Goal: Task Accomplishment & Management: Use online tool/utility

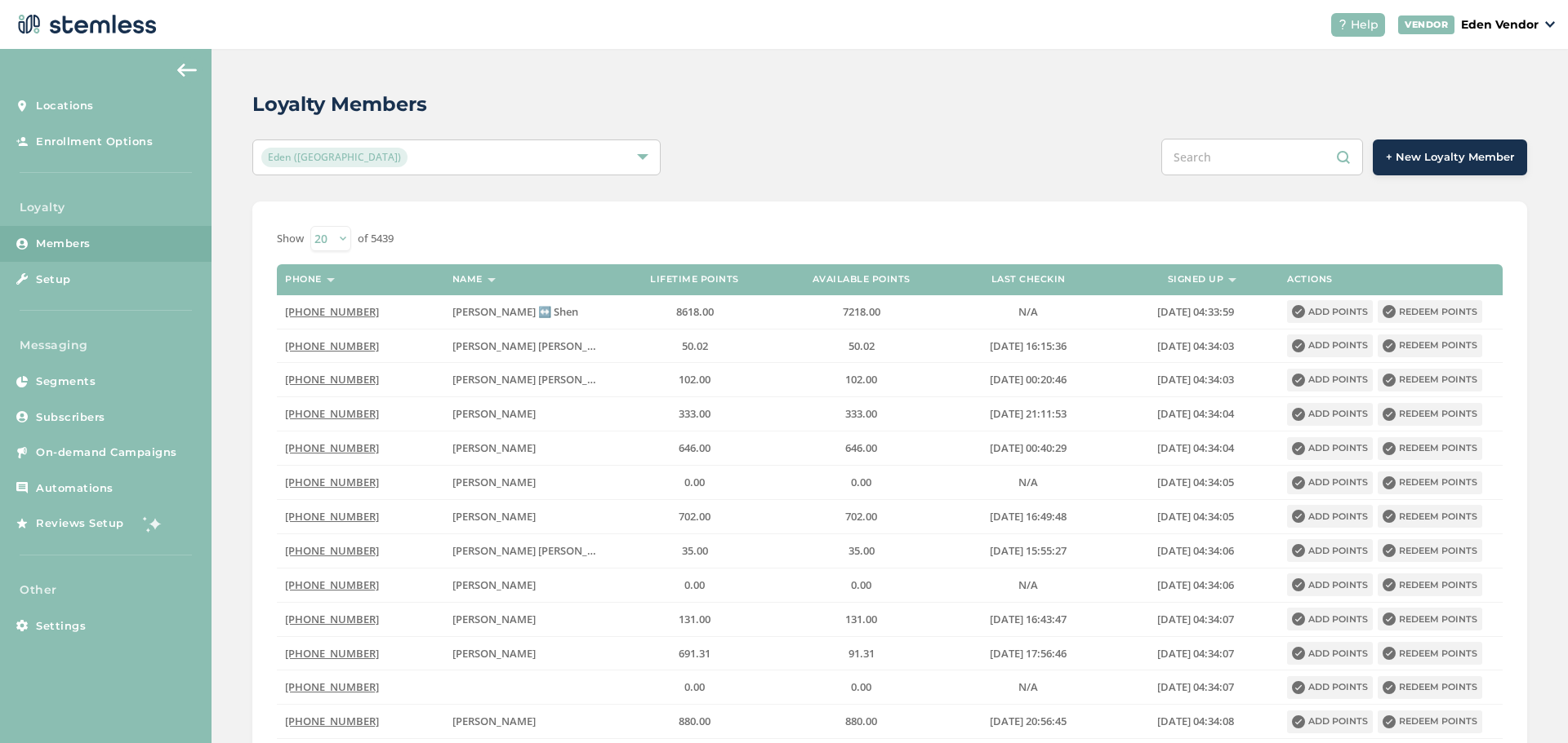
click at [1246, 149] on input "text" at bounding box center [1261, 157] width 201 height 37
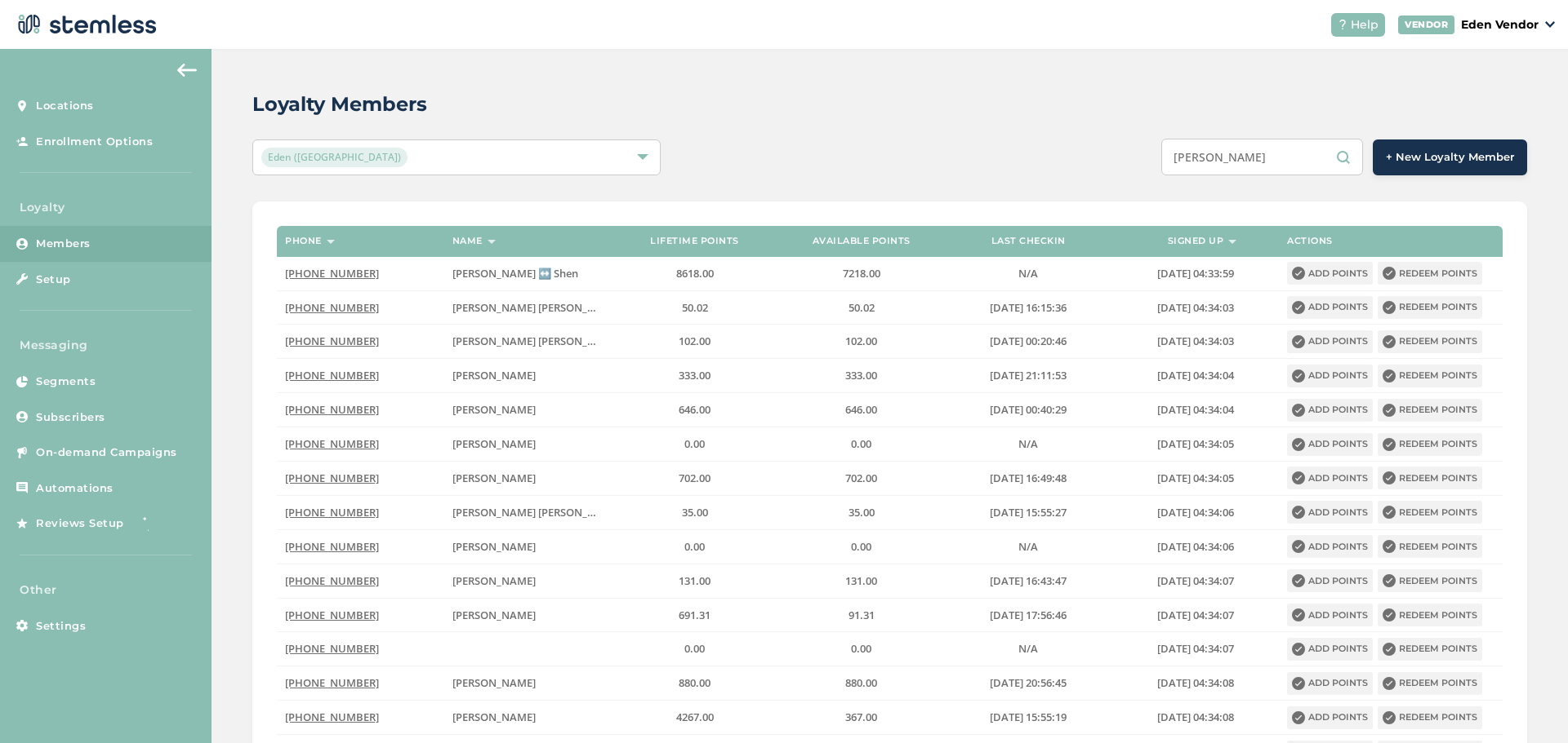
click at [1278, 155] on input "[PERSON_NAME]" at bounding box center [1261, 157] width 201 height 37
type input "[PERSON_NAME]"
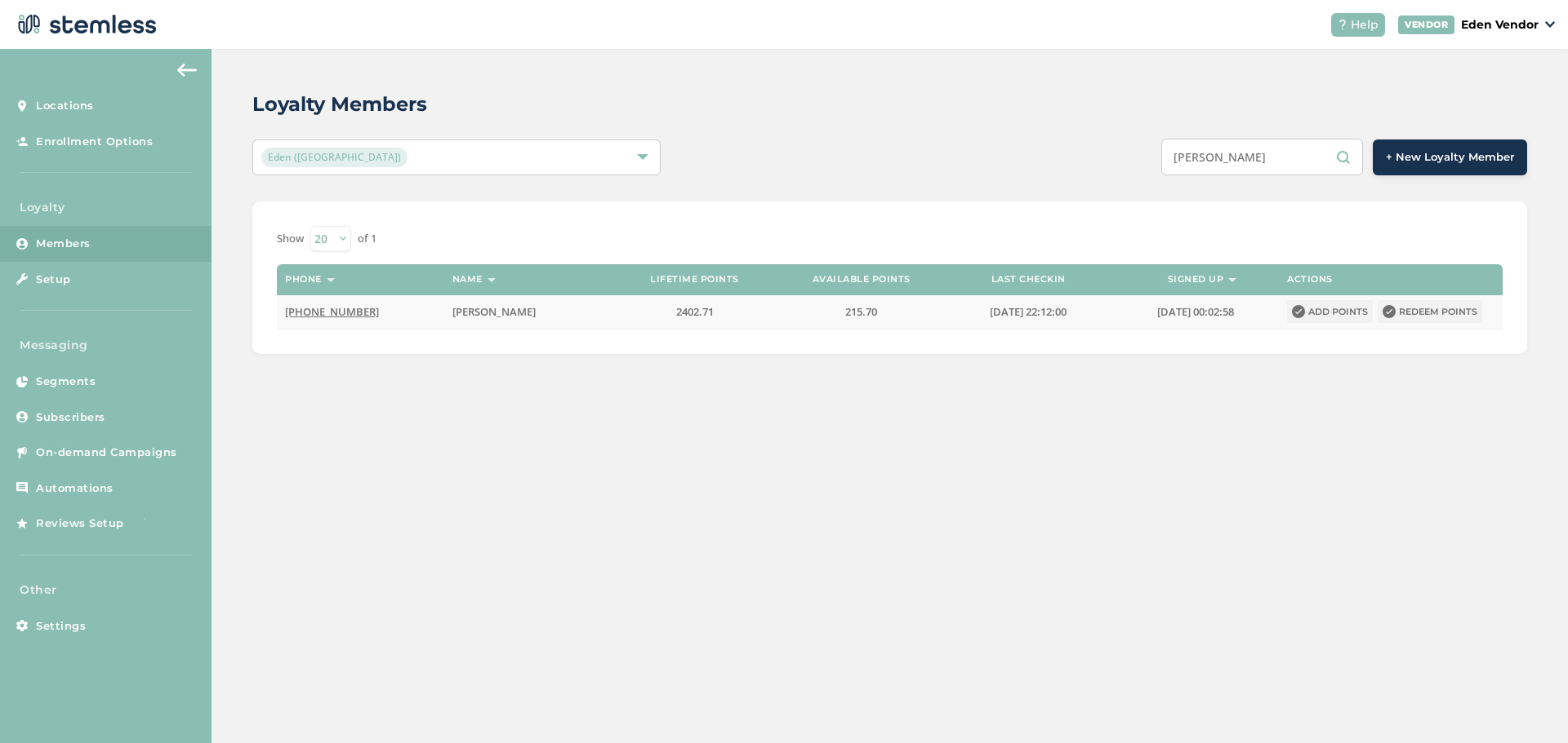
click at [1430, 311] on button "Redeem points" at bounding box center [1429, 312] width 105 height 22
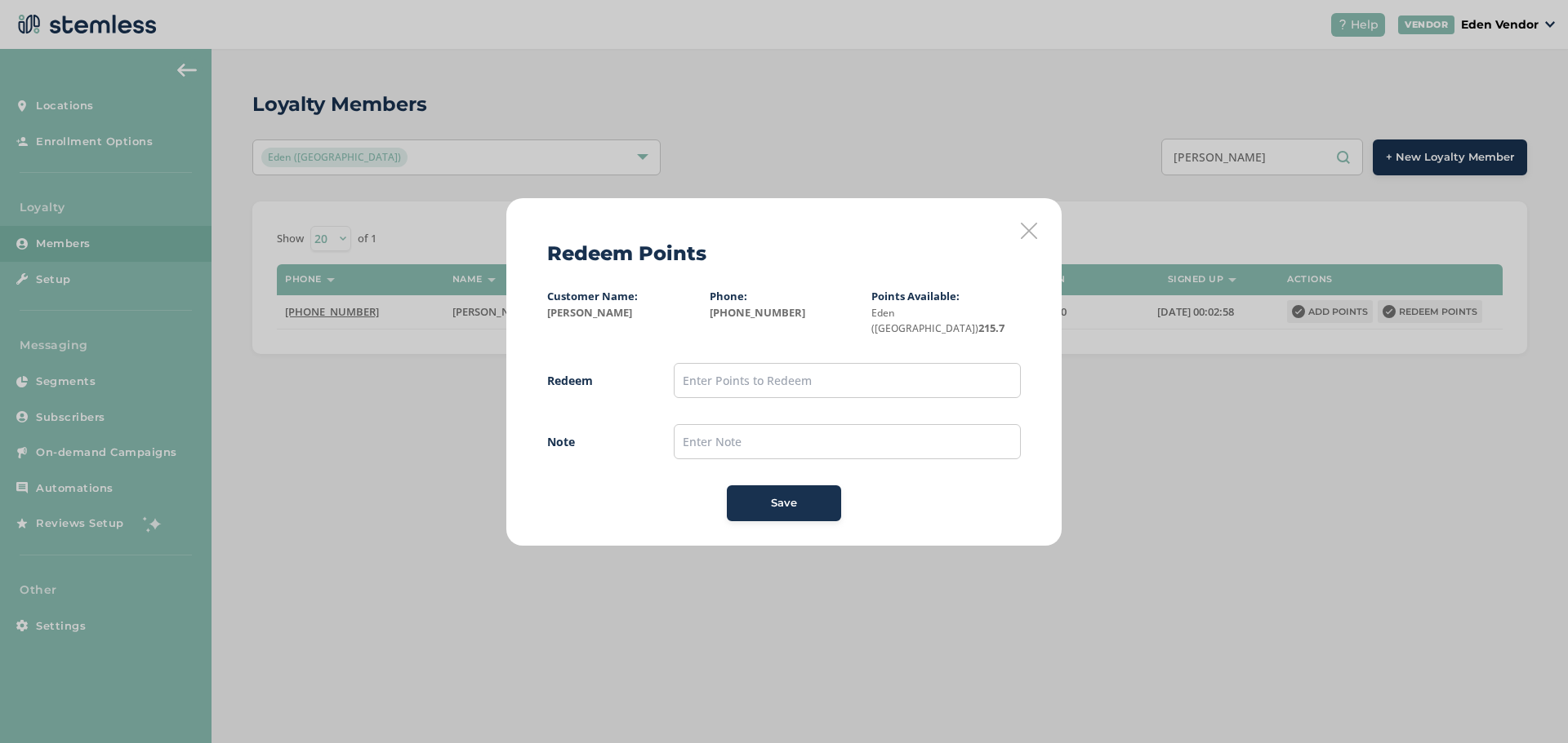
click at [1028, 236] on icon at bounding box center [1029, 231] width 16 height 16
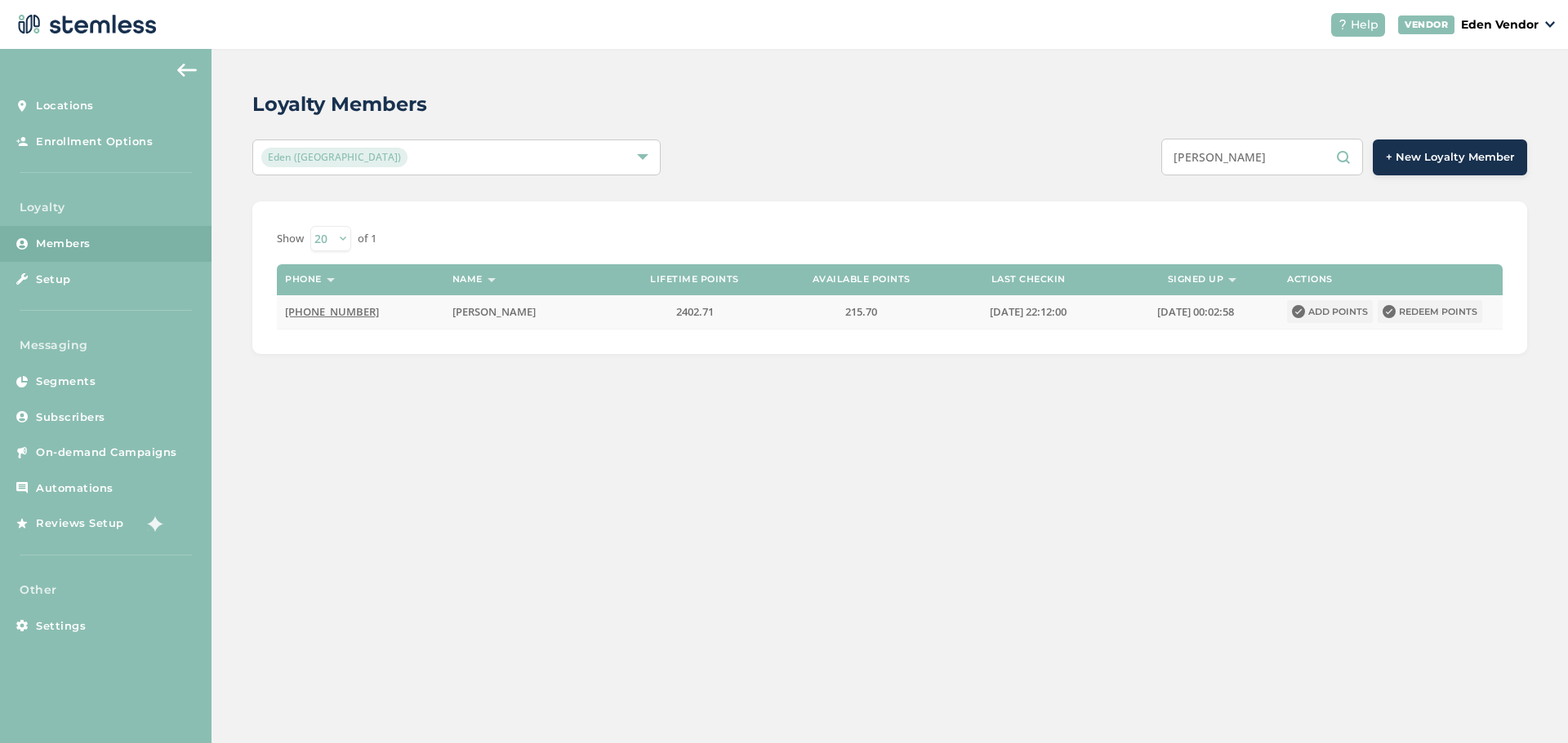
click at [1452, 312] on button "Redeem points" at bounding box center [1429, 312] width 105 height 22
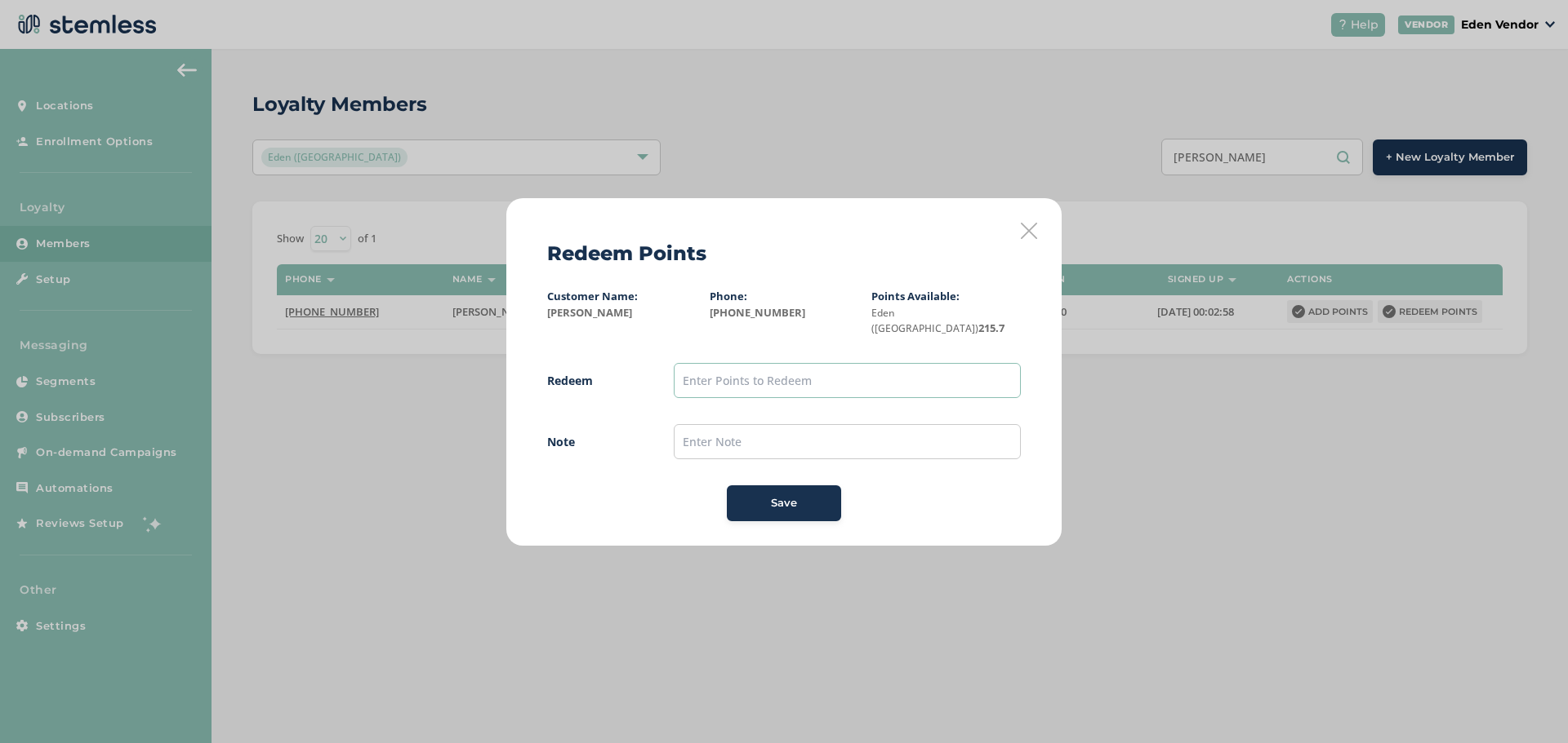
drag, startPoint x: 894, startPoint y: 365, endPoint x: 914, endPoint y: 353, distance: 23.3
click at [894, 365] on input "text" at bounding box center [846, 380] width 347 height 35
type input "200"
click at [813, 499] on div "Save" at bounding box center [784, 503] width 88 height 16
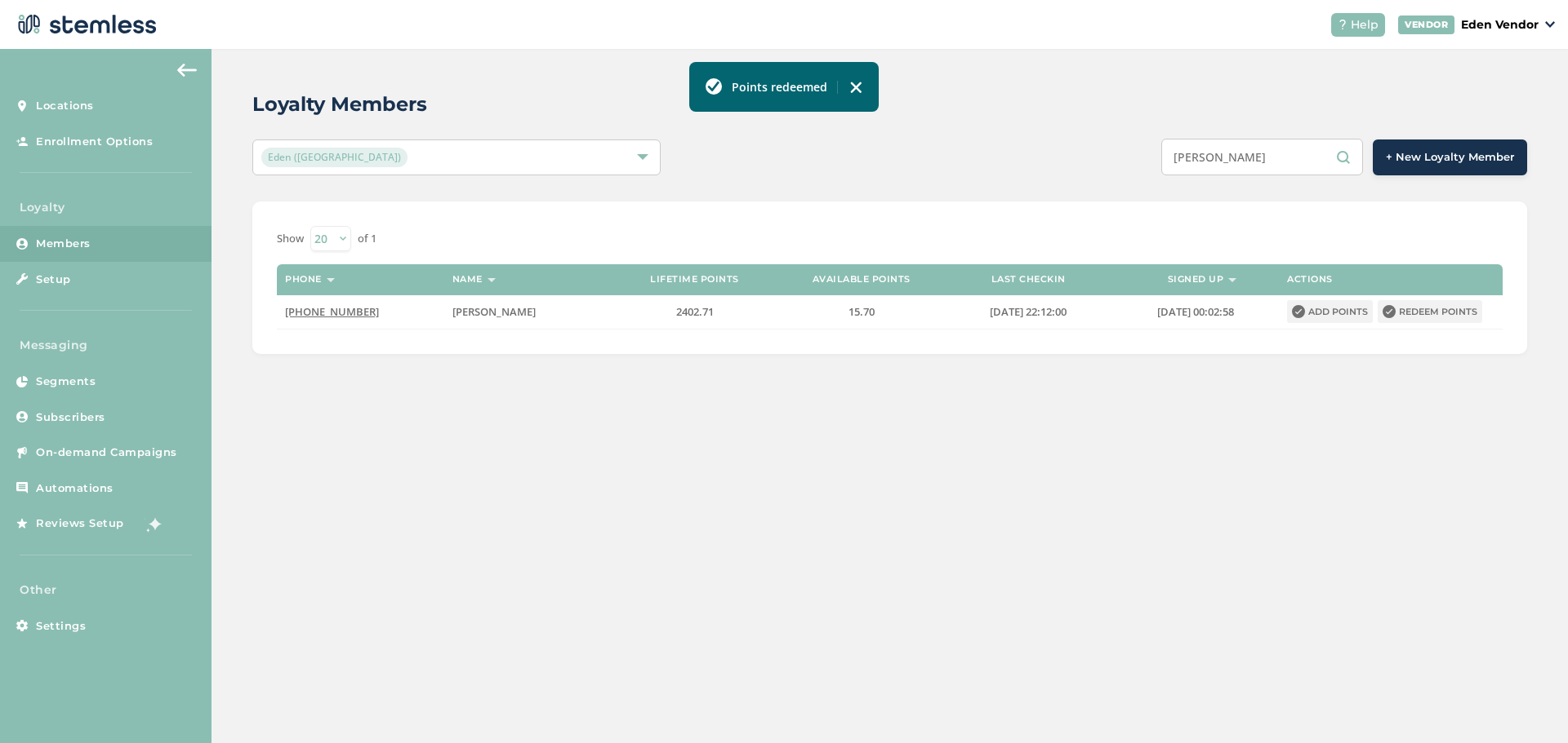
click at [860, 88] on img at bounding box center [855, 87] width 13 height 13
drag, startPoint x: 1286, startPoint y: 165, endPoint x: 1169, endPoint y: 166, distance: 117.0
click at [1169, 166] on div "[PERSON_NAME] + New Loyalty Member" at bounding box center [1156, 157] width 743 height 37
